Goal: Find specific page/section: Find specific page/section

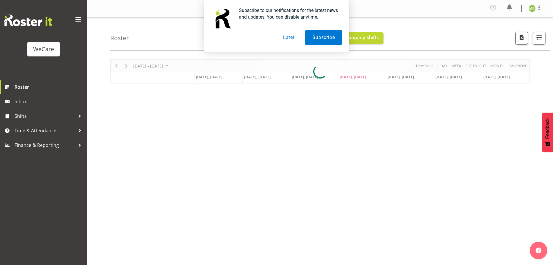
click at [279, 41] on button "Later" at bounding box center [289, 37] width 26 height 15
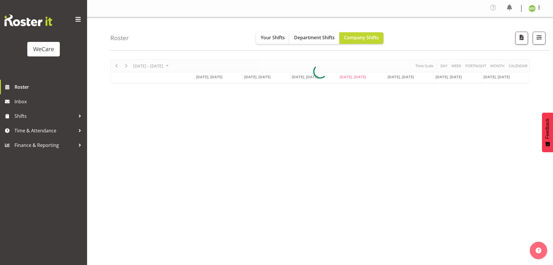
scroll to position [23, 0]
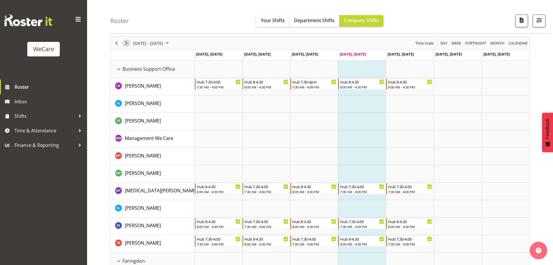
click at [126, 43] on span "Next" at bounding box center [126, 42] width 7 height 7
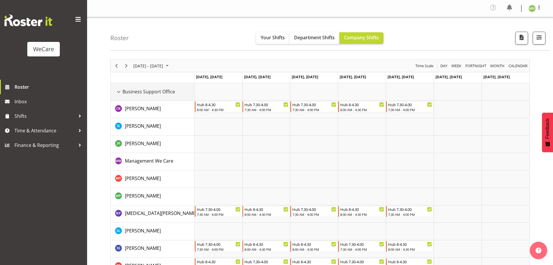
click at [119, 93] on div "Business Support Office resource" at bounding box center [119, 92] width 8 height 8
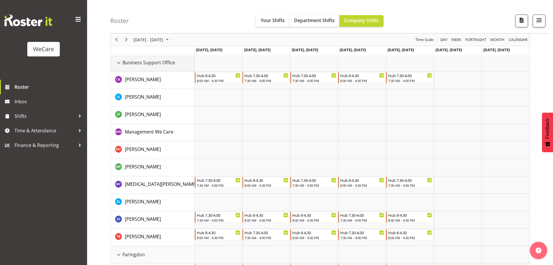
click at [118, 63] on div "Business Support Office resource" at bounding box center [119, 63] width 8 height 8
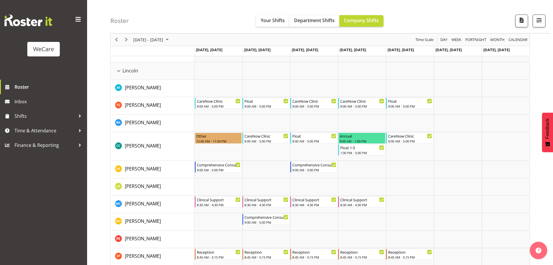
scroll to position [842, 0]
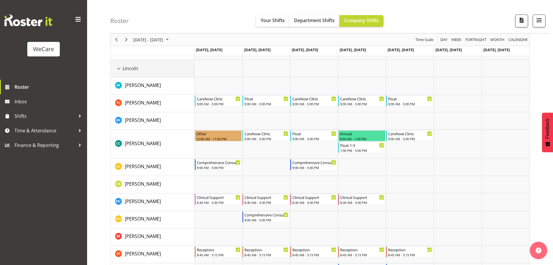
drag, startPoint x: 118, startPoint y: 68, endPoint x: 145, endPoint y: 125, distance: 63.8
click at [118, 68] on div "Lincoln resource" at bounding box center [119, 69] width 8 height 8
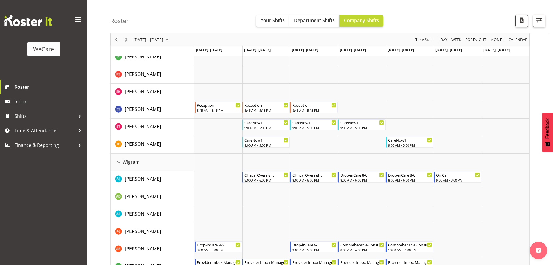
scroll to position [1046, 0]
click at [117, 162] on div "Wigram resource" at bounding box center [119, 162] width 8 height 8
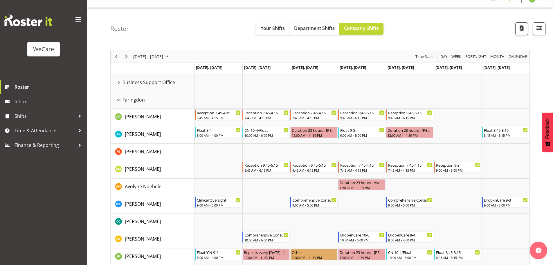
scroll to position [0, 0]
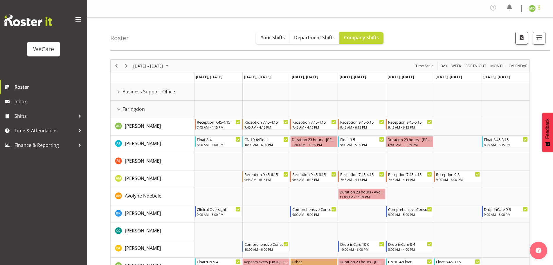
click at [539, 10] on span at bounding box center [539, 7] width 7 height 7
click at [515, 29] on link "Log Out" at bounding box center [515, 32] width 56 height 10
